Goal: Task Accomplishment & Management: Use online tool/utility

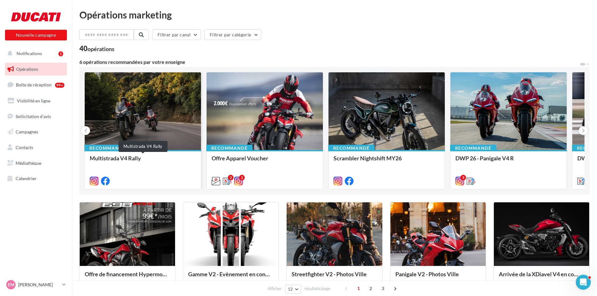
click at [181, 159] on div "Multistrada V4 Rally" at bounding box center [143, 161] width 106 height 13
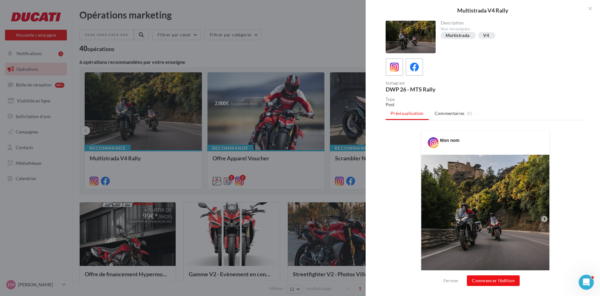
scroll to position [31, 0]
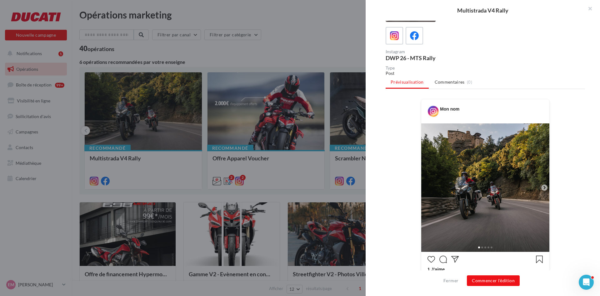
click at [545, 189] on icon at bounding box center [545, 188] width 6 height 6
click at [543, 188] on icon at bounding box center [545, 188] width 6 height 6
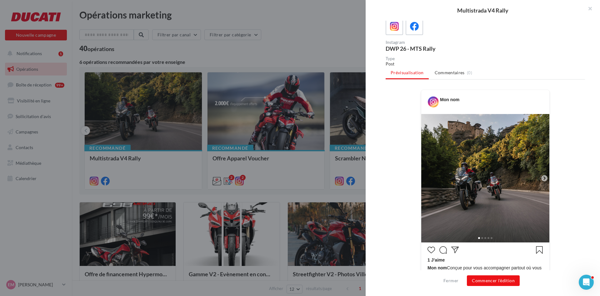
scroll to position [0, 0]
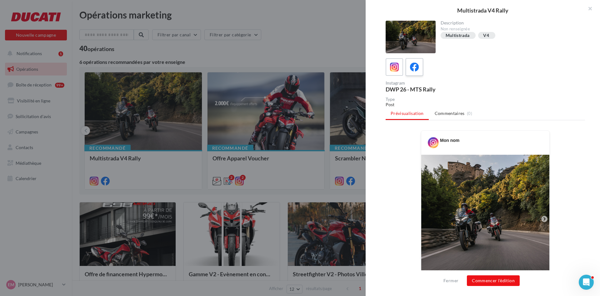
click at [409, 66] on div at bounding box center [415, 67] width 12 height 12
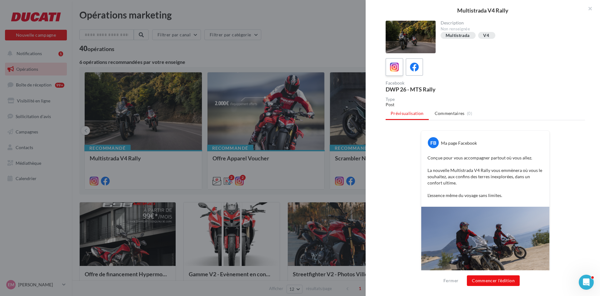
click at [394, 68] on icon at bounding box center [394, 67] width 9 height 9
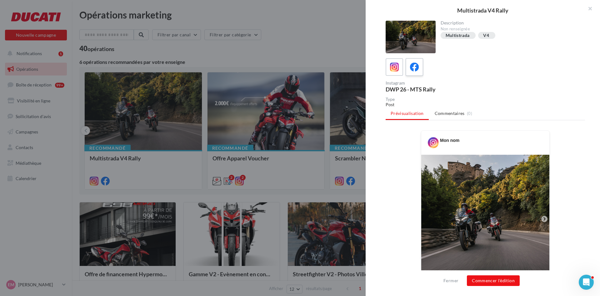
click at [422, 68] on label at bounding box center [415, 67] width 18 height 18
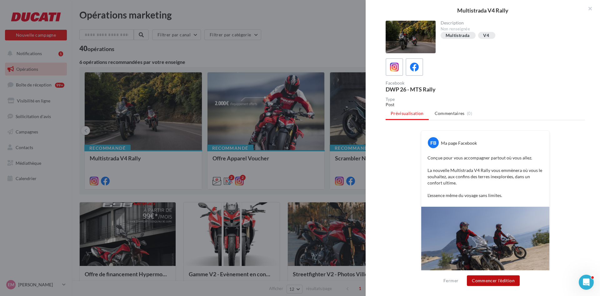
click at [490, 284] on button "Commencer l'édition" at bounding box center [493, 280] width 53 height 11
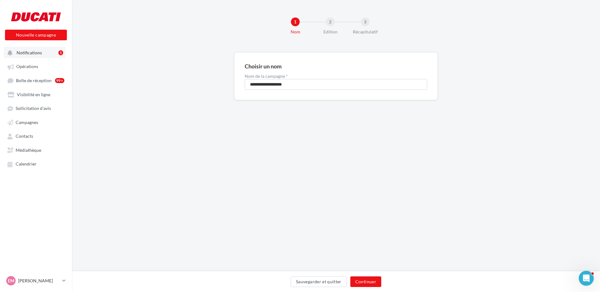
click at [30, 51] on span "Notifications" at bounding box center [29, 52] width 25 height 5
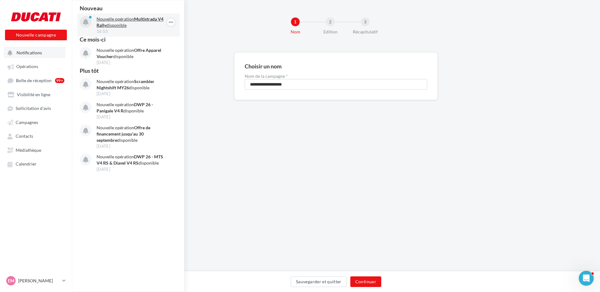
click at [126, 17] on p "Nouvelle opération Multistrada V4 Rally disponible" at bounding box center [133, 22] width 73 height 13
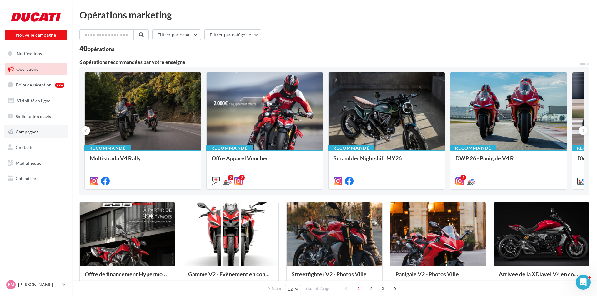
click at [35, 138] on link "Campagnes" at bounding box center [36, 131] width 64 height 13
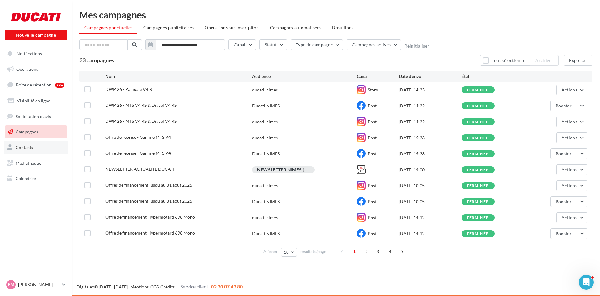
click at [22, 151] on link "Contacts" at bounding box center [36, 147] width 64 height 13
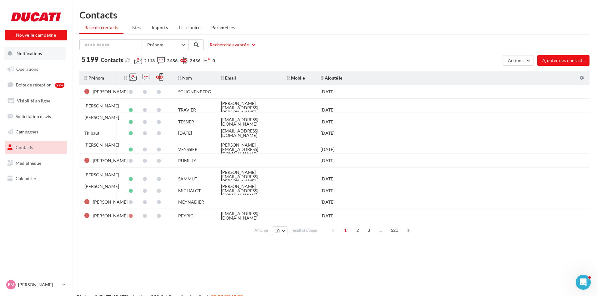
click at [26, 55] on span "Notifications" at bounding box center [29, 53] width 25 height 5
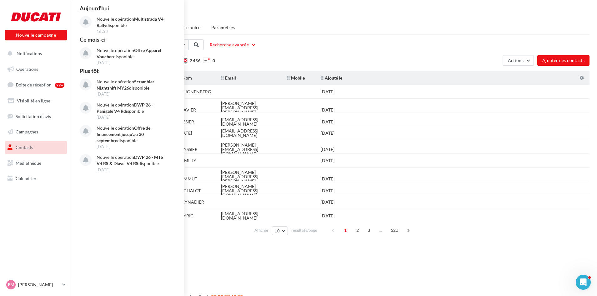
click at [348, 42] on div "Prénom Prénom Nom Email Mobile Téléphone Fixe Recherche avancée" at bounding box center [334, 44] width 510 height 11
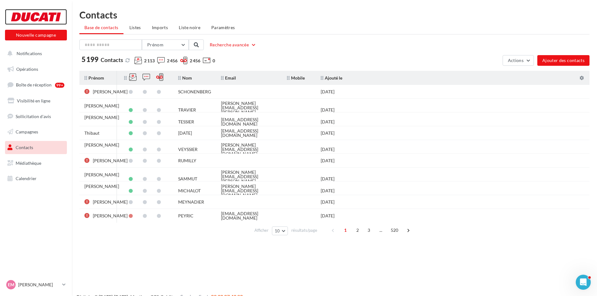
click at [34, 10] on div at bounding box center [36, 17] width 50 height 16
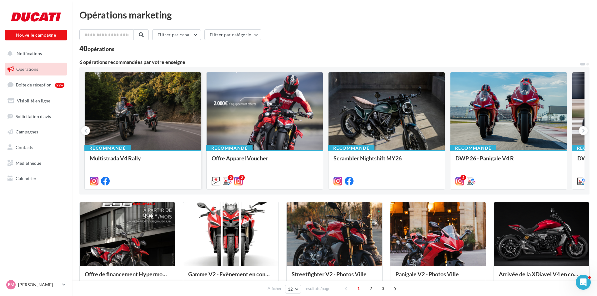
click at [146, 121] on div at bounding box center [143, 111] width 116 height 78
